Goal: Find specific page/section: Find specific page/section

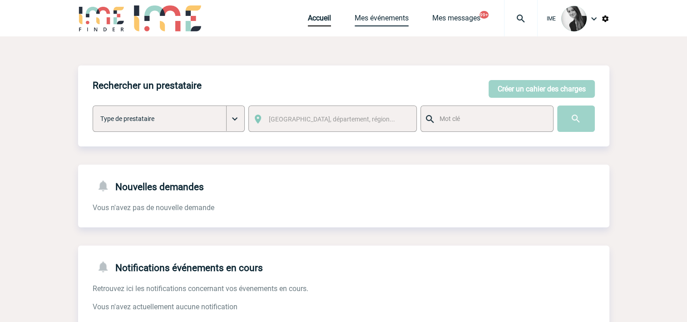
click at [383, 20] on link "Mes événements" at bounding box center [382, 20] width 54 height 13
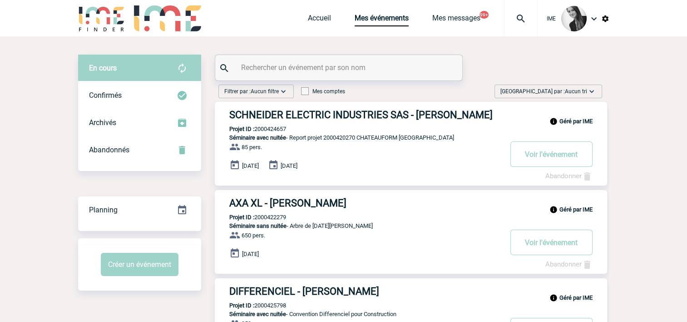
drag, startPoint x: 573, startPoint y: 95, endPoint x: 572, endPoint y: 107, distance: 11.8
click at [573, 95] on span "Trier par : Aucun tri" at bounding box center [543, 91] width 87 height 9
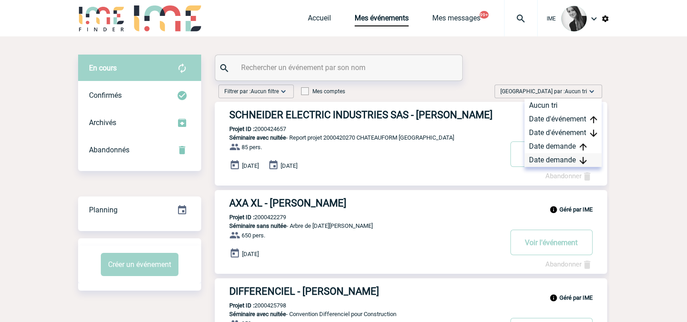
click at [552, 159] on div "Date demande" at bounding box center [563, 160] width 77 height 14
